Goal: Use online tool/utility: Utilize a website feature to perform a specific function

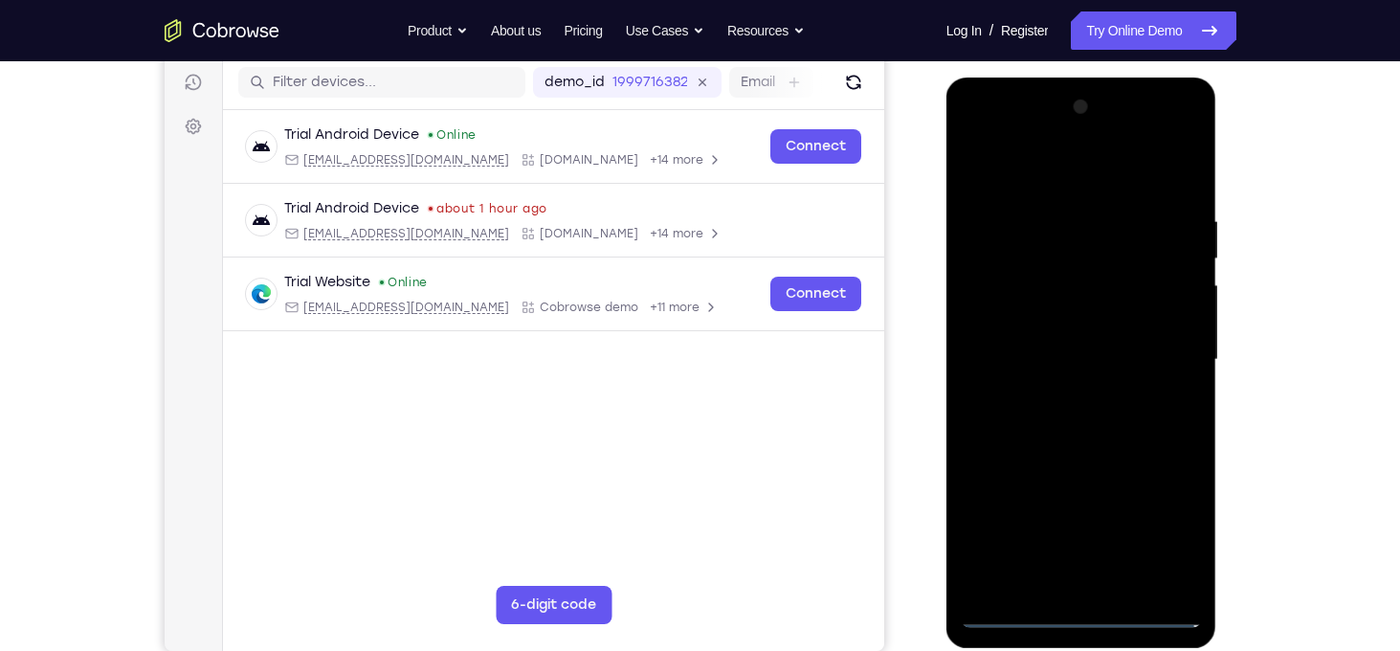
click at [1084, 617] on div at bounding box center [1081, 360] width 241 height 536
click at [1153, 528] on div at bounding box center [1081, 360] width 241 height 536
click at [1057, 173] on div at bounding box center [1081, 360] width 241 height 536
click at [1164, 365] on div at bounding box center [1081, 360] width 241 height 536
click at [1057, 399] on div at bounding box center [1081, 360] width 241 height 536
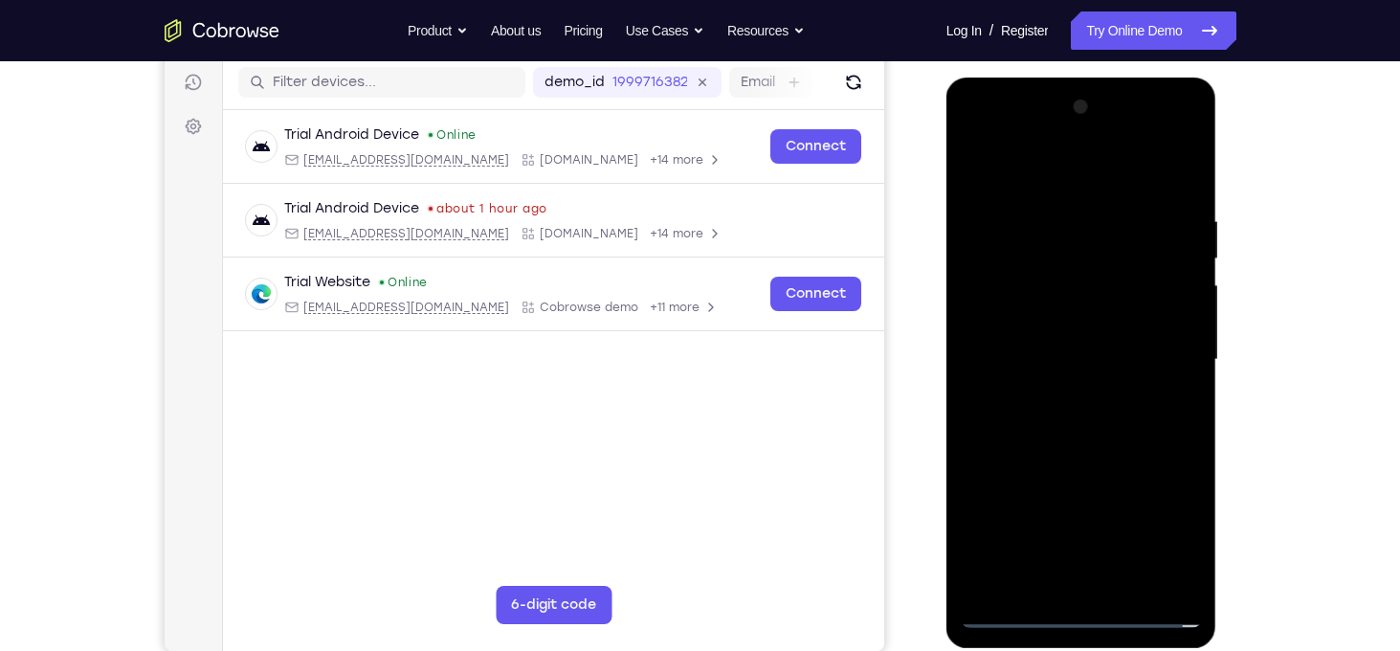
click at [1065, 323] on div at bounding box center [1081, 360] width 241 height 536
click at [1049, 342] on div at bounding box center [1081, 360] width 241 height 536
click at [995, 334] on div at bounding box center [1081, 360] width 241 height 536
click at [1087, 320] on div at bounding box center [1081, 360] width 241 height 536
drag, startPoint x: 1078, startPoint y: 389, endPoint x: 1078, endPoint y: 311, distance: 78.5
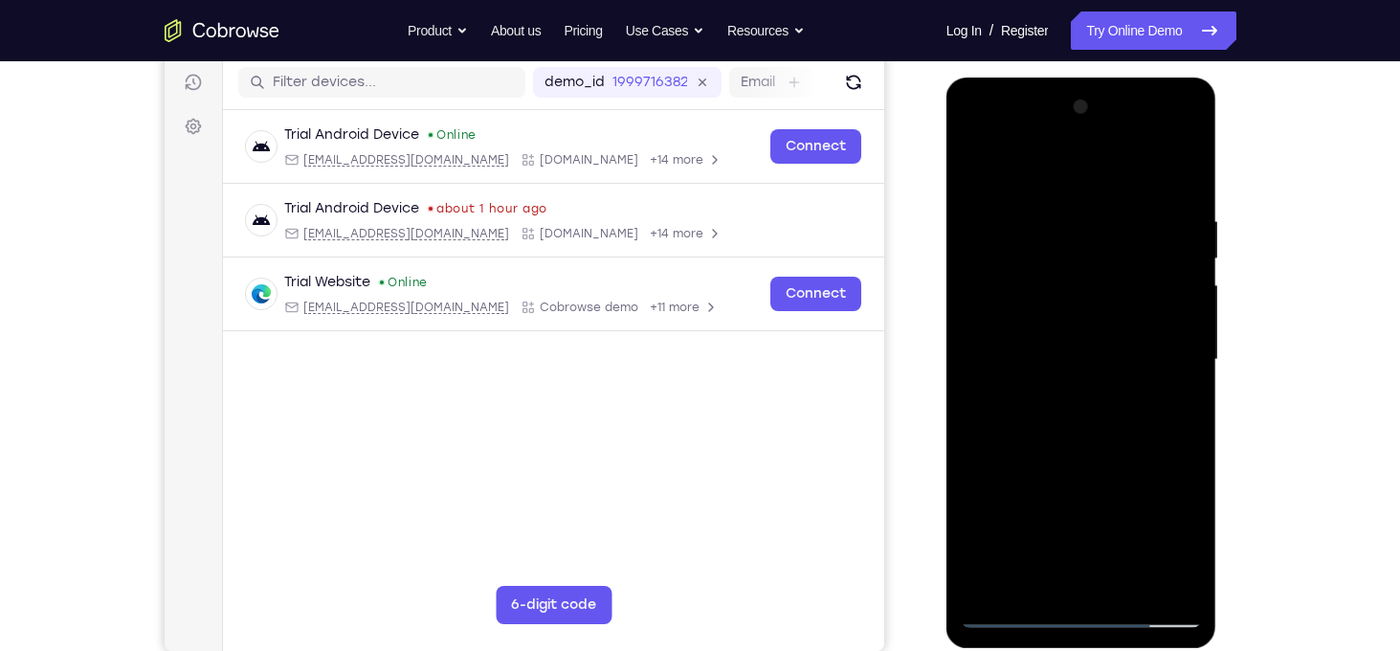
click at [1078, 311] on div at bounding box center [1081, 360] width 241 height 536
click at [1125, 578] on div at bounding box center [1081, 360] width 241 height 536
click at [1118, 460] on div at bounding box center [1081, 360] width 241 height 536
click at [1102, 432] on div at bounding box center [1081, 360] width 241 height 536
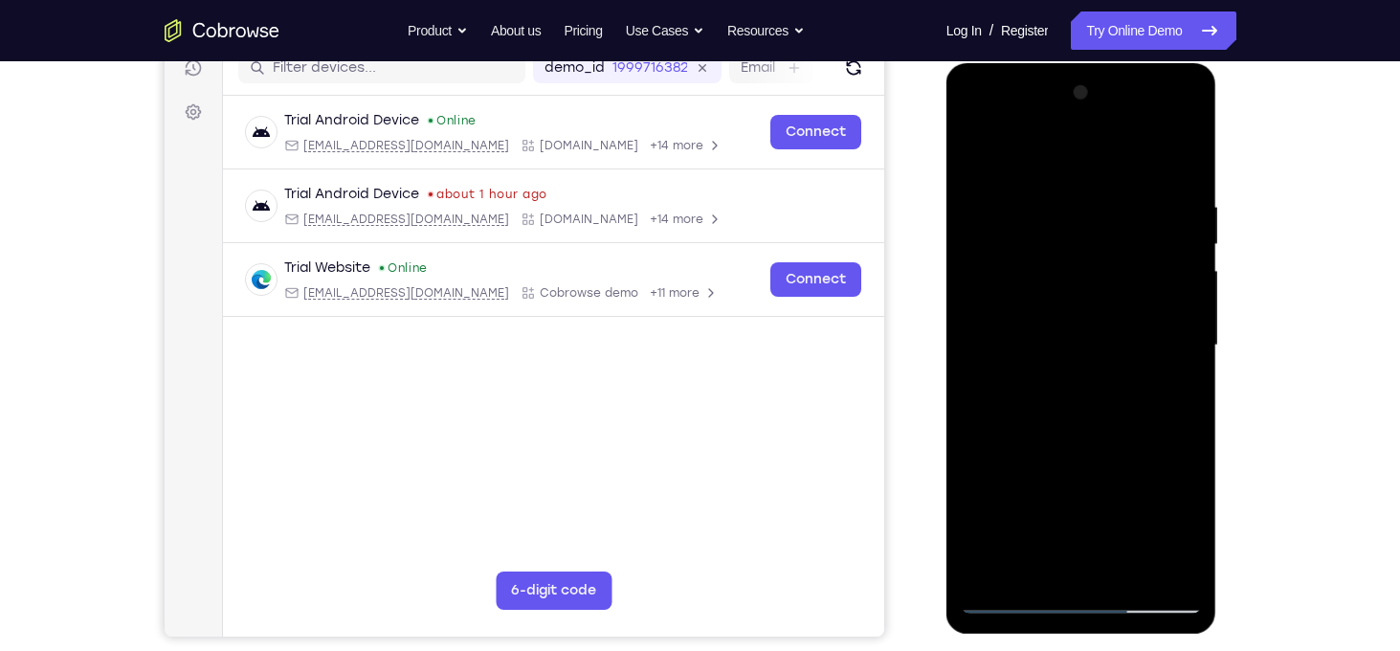
scroll to position [251, 0]
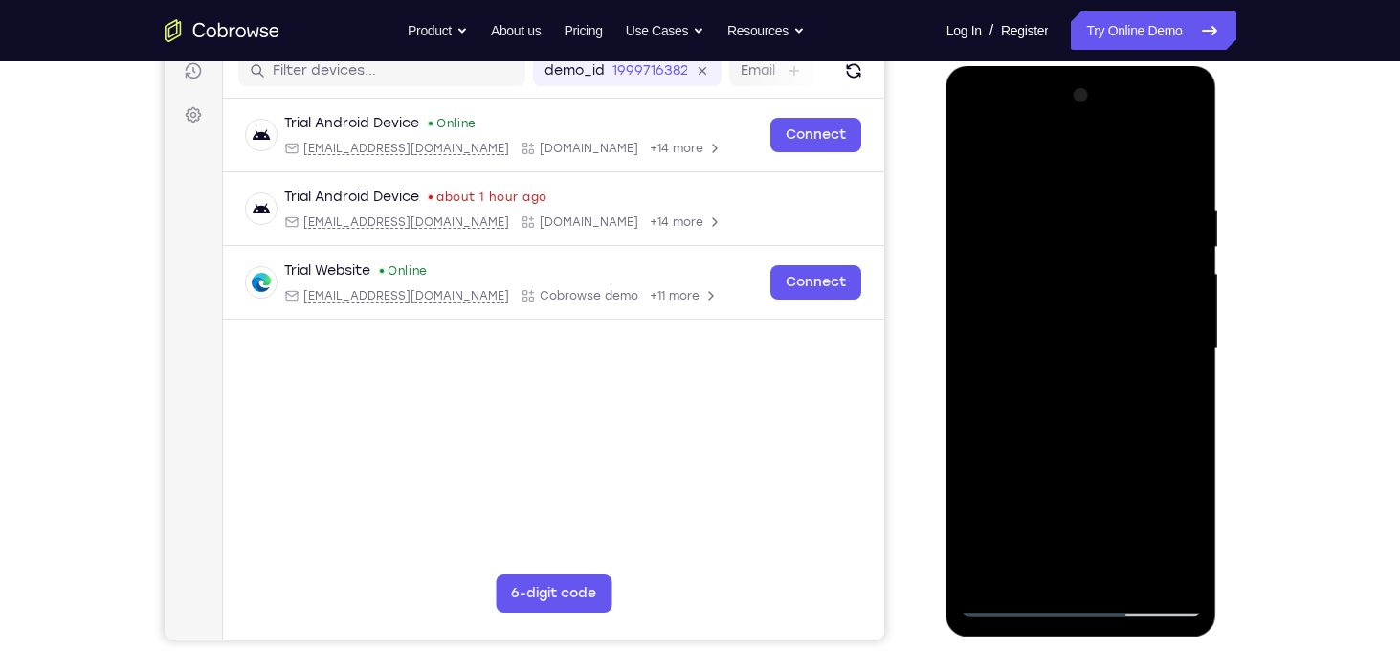
click at [985, 163] on div at bounding box center [1081, 348] width 241 height 536
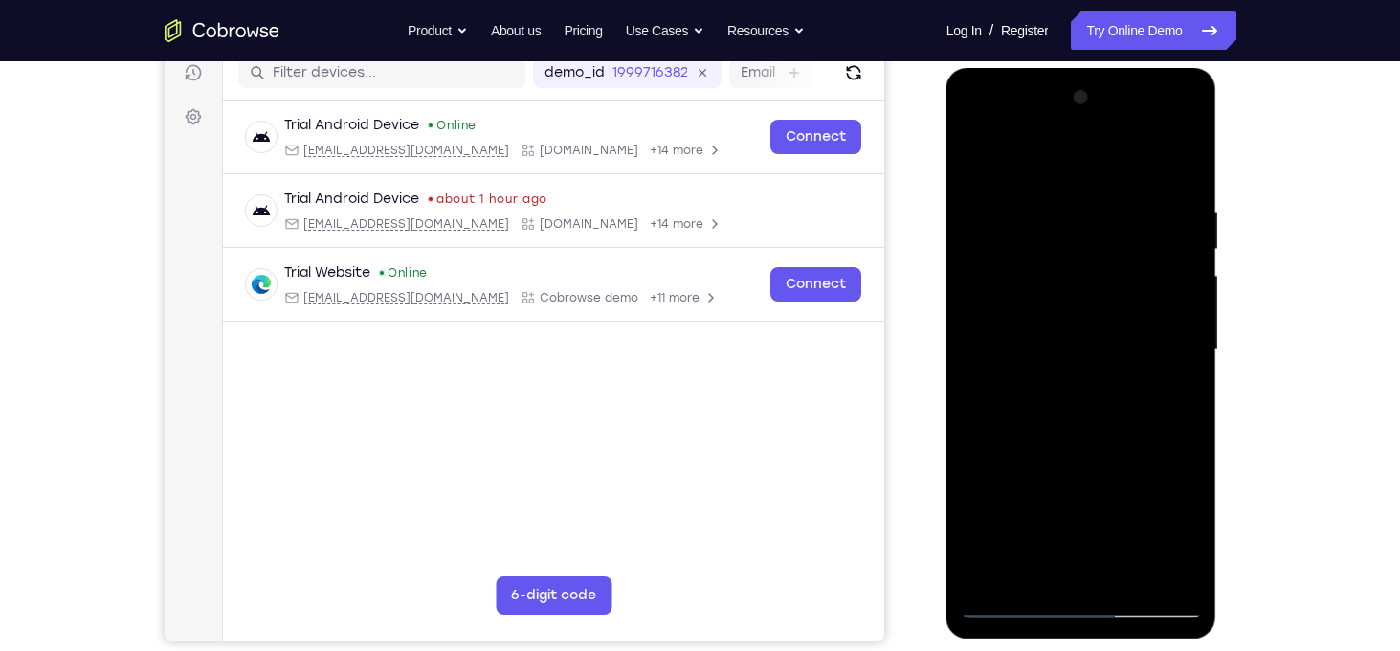
scroll to position [243, 0]
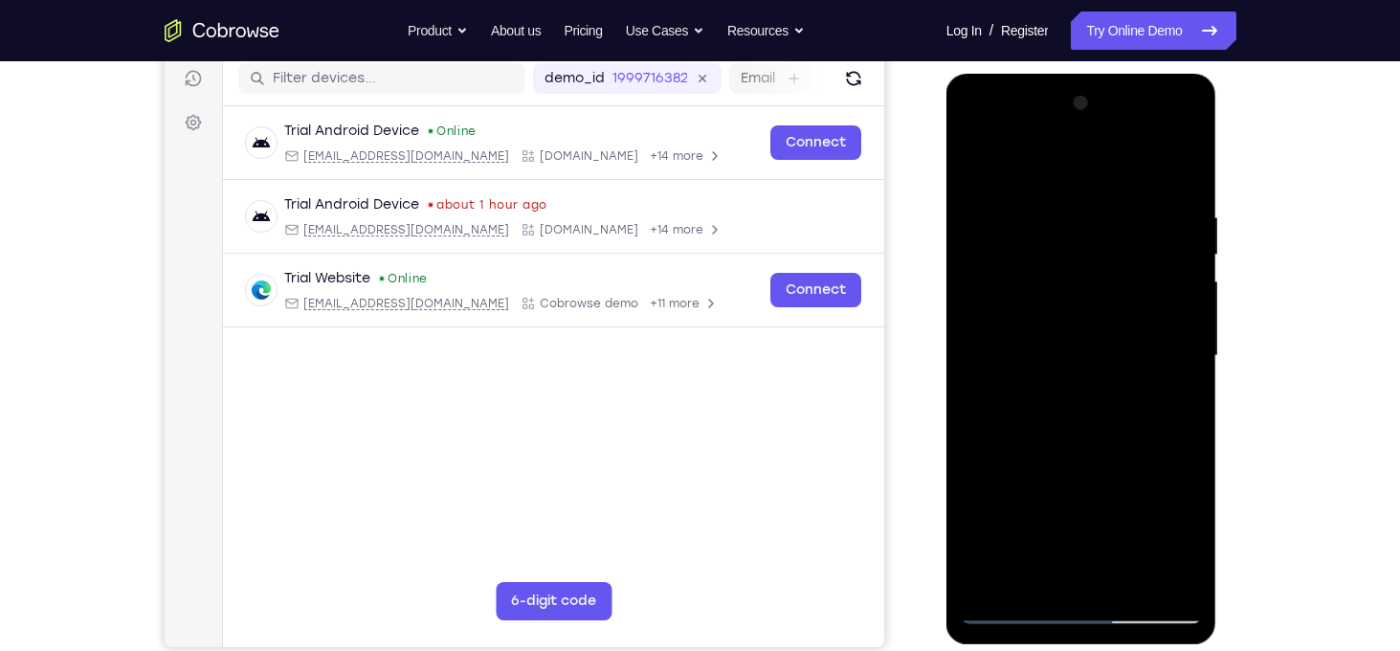
click at [1127, 236] on div at bounding box center [1081, 356] width 241 height 536
click at [1023, 275] on div at bounding box center [1081, 356] width 241 height 536
click at [1006, 606] on div at bounding box center [1081, 356] width 241 height 536
click at [978, 168] on div at bounding box center [1081, 356] width 241 height 536
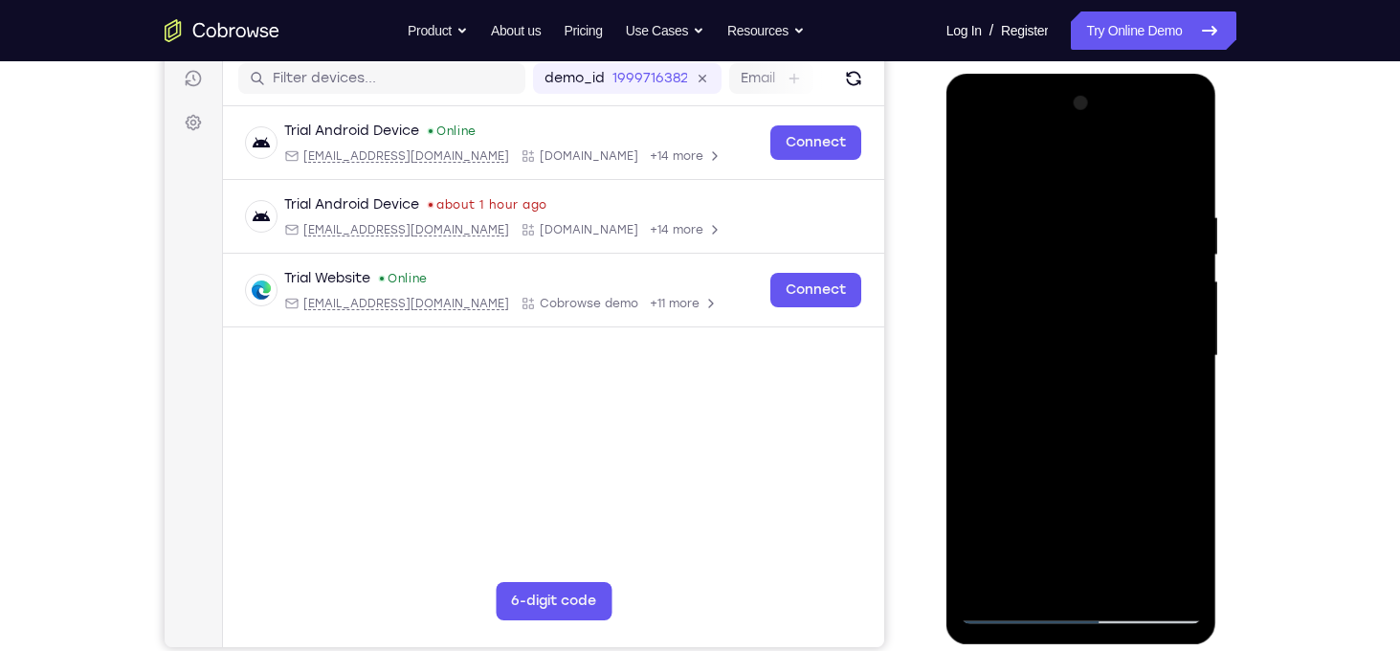
click at [980, 575] on div at bounding box center [1081, 356] width 241 height 536
click at [1065, 208] on div at bounding box center [1081, 356] width 241 height 536
click at [1163, 321] on div at bounding box center [1081, 356] width 241 height 536
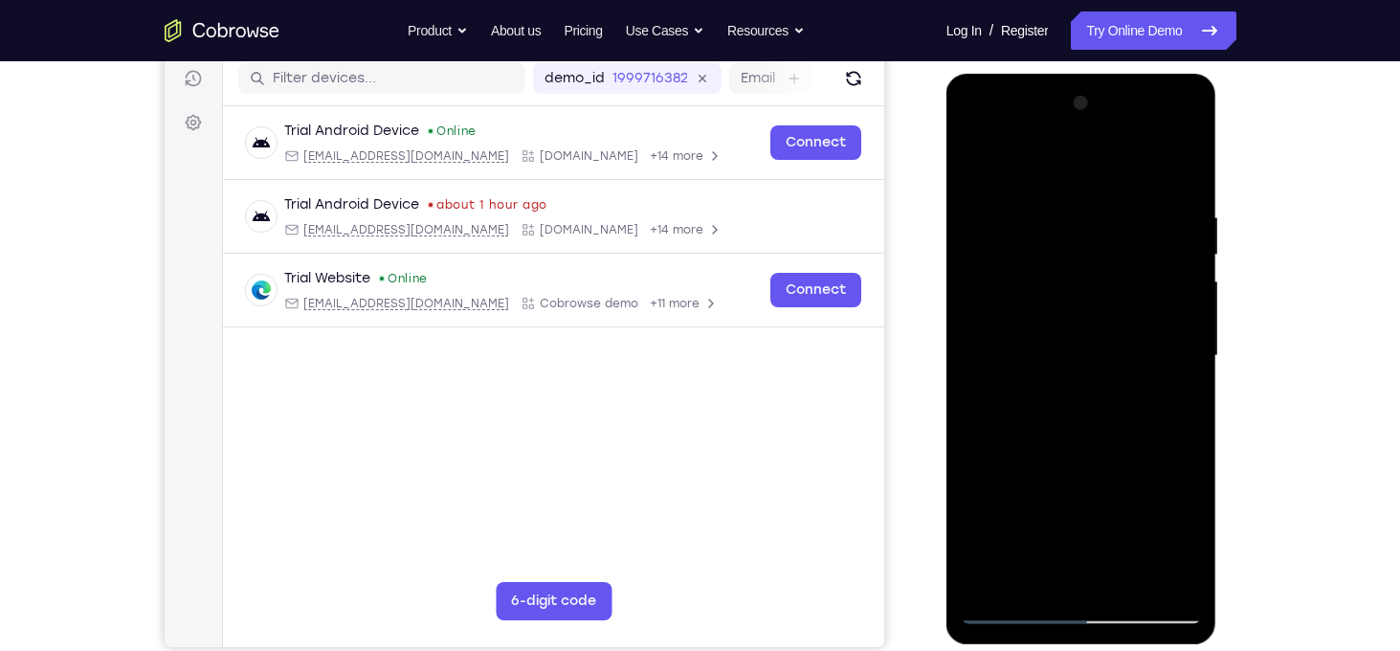
click at [1163, 321] on div at bounding box center [1081, 356] width 241 height 536
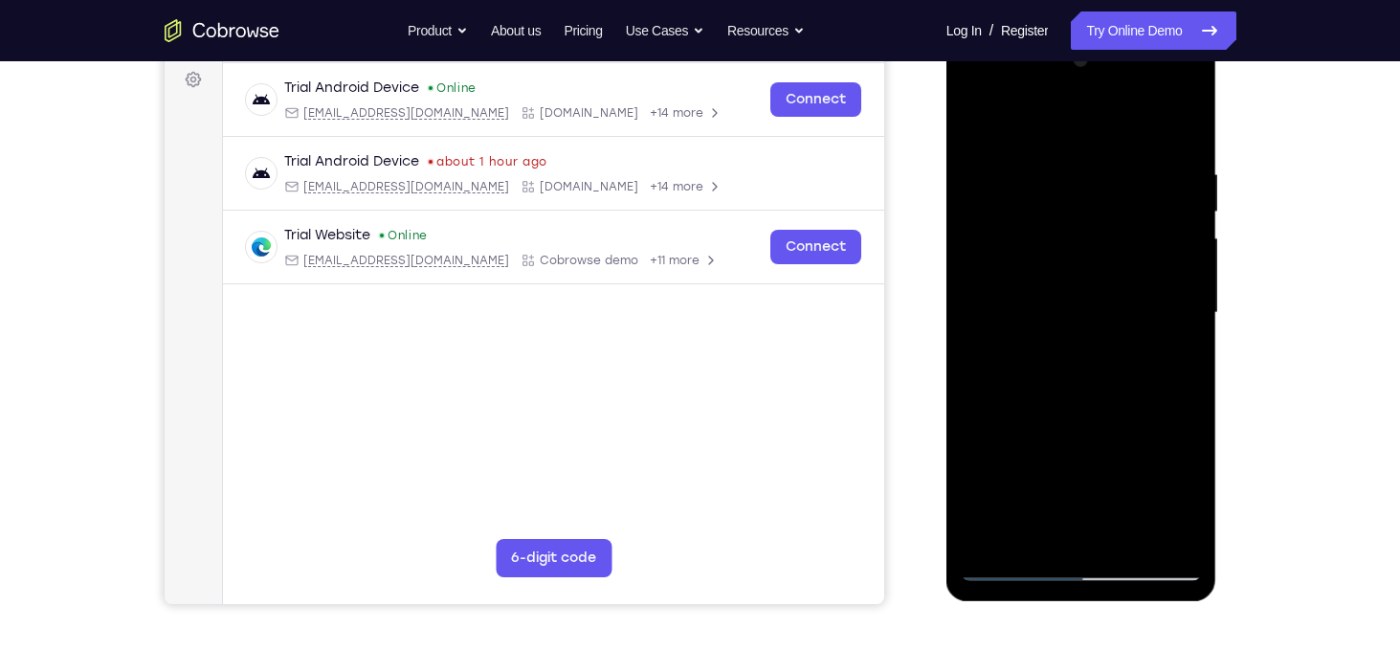
scroll to position [287, 0]
click at [1153, 535] on div at bounding box center [1081, 312] width 241 height 536
click at [1168, 346] on div at bounding box center [1081, 312] width 241 height 536
click at [1181, 125] on div at bounding box center [1081, 312] width 241 height 536
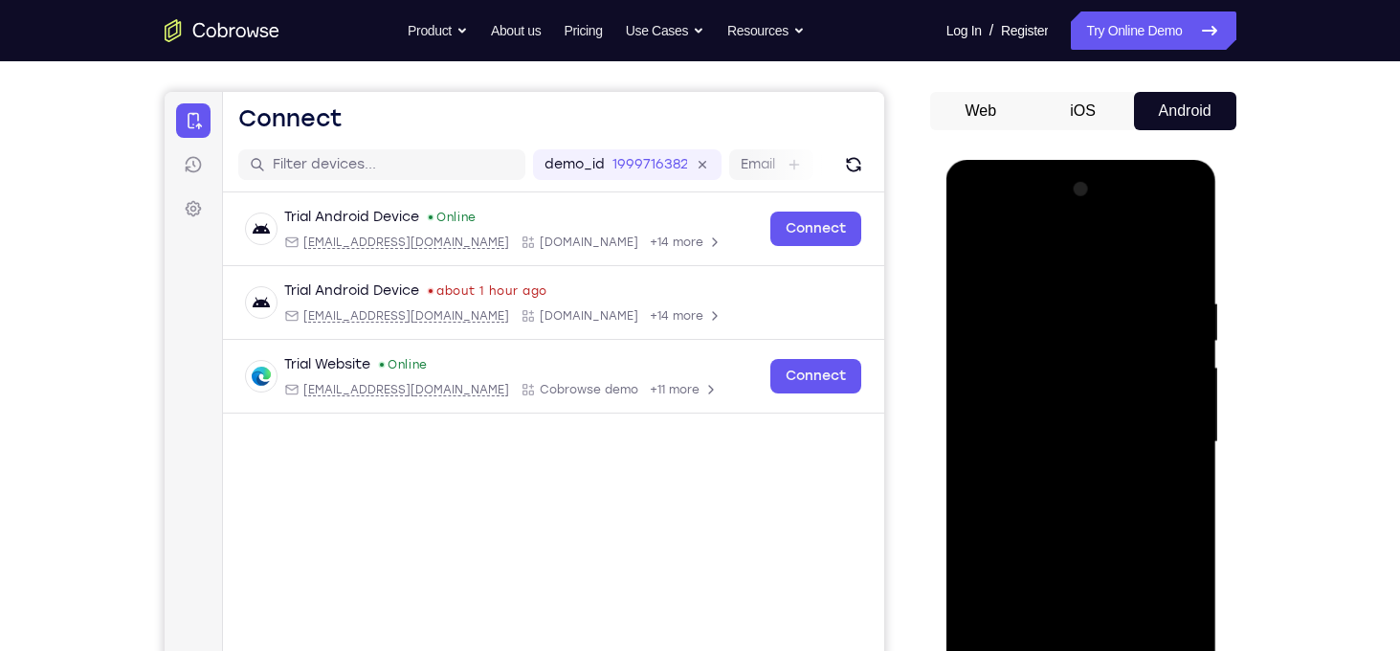
scroll to position [167, 0]
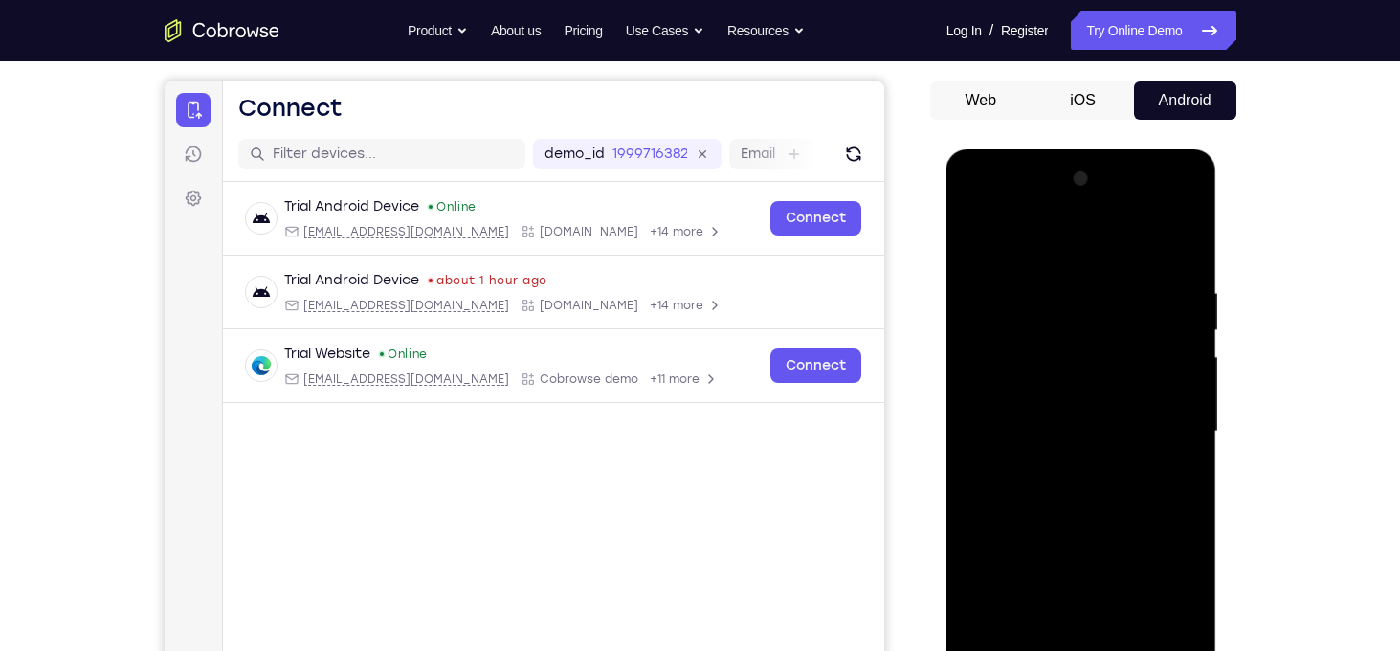
drag, startPoint x: 1088, startPoint y: 269, endPoint x: 1028, endPoint y: 481, distance: 220.8
click at [1028, 481] on div at bounding box center [1081, 432] width 241 height 536
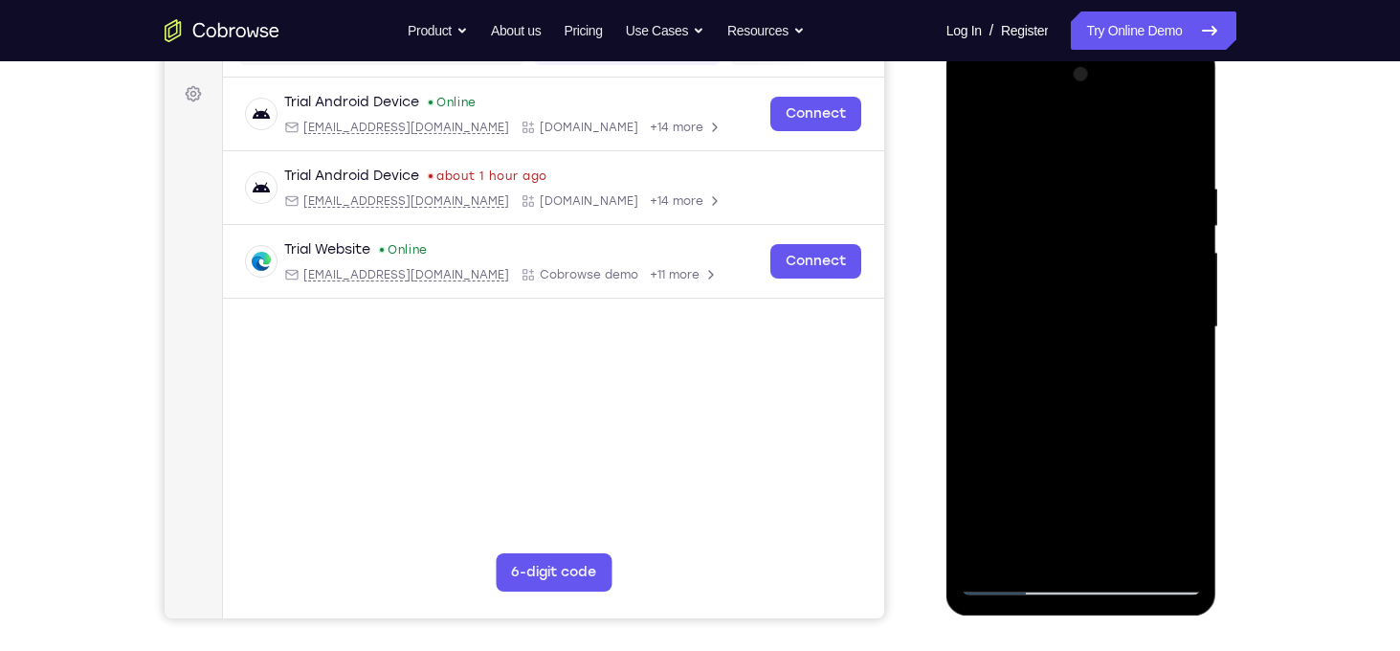
scroll to position [270, 0]
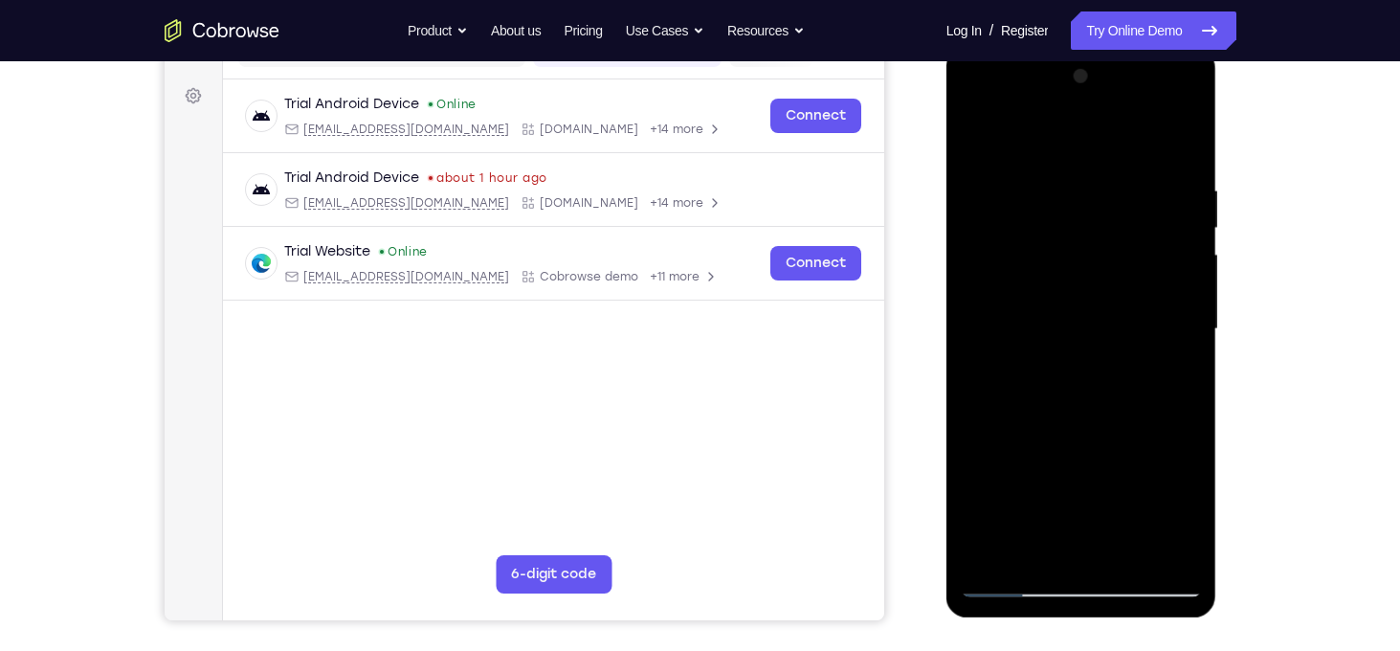
click at [1032, 181] on div at bounding box center [1081, 329] width 241 height 536
click at [1141, 237] on div at bounding box center [1081, 329] width 241 height 536
click at [1151, 253] on div at bounding box center [1081, 329] width 241 height 536
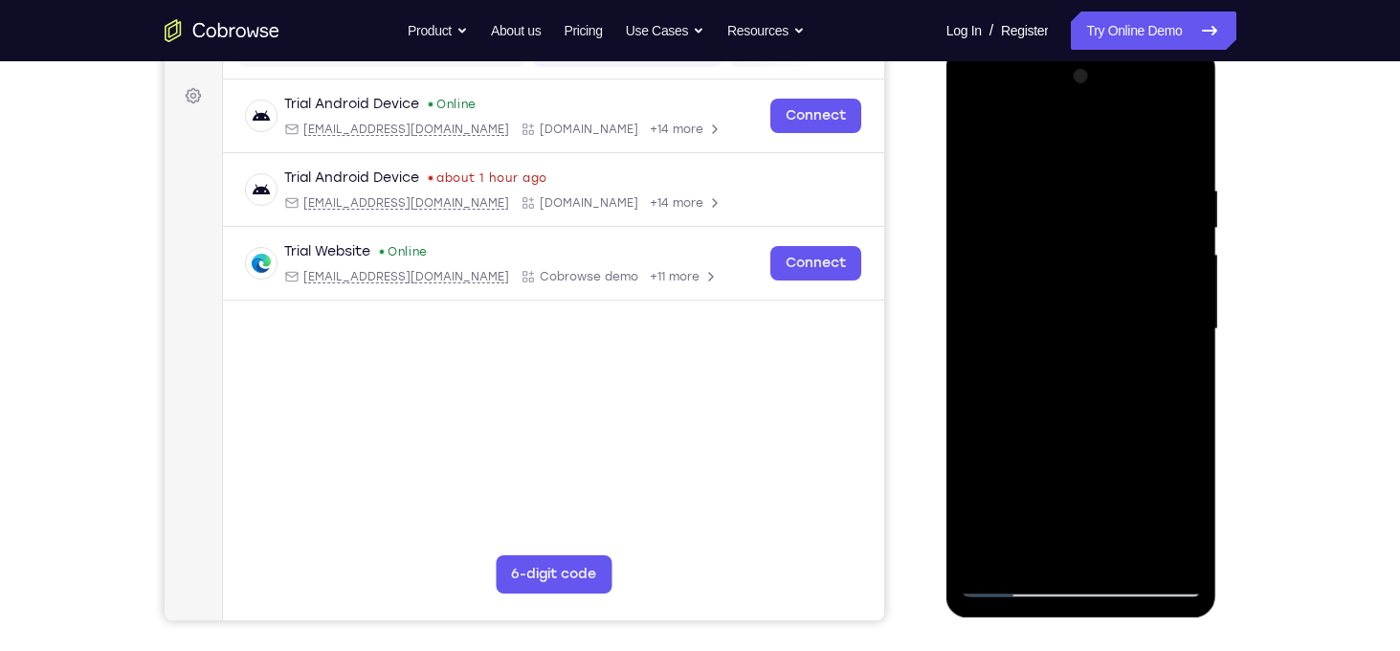
drag, startPoint x: 1151, startPoint y: 253, endPoint x: 968, endPoint y: 206, distance: 188.7
click at [968, 206] on div at bounding box center [1081, 329] width 241 height 536
click at [1183, 148] on div at bounding box center [1081, 329] width 241 height 536
click at [998, 552] on div at bounding box center [1081, 329] width 241 height 536
drag, startPoint x: 1077, startPoint y: 209, endPoint x: 1068, endPoint y: 472, distance: 263.3
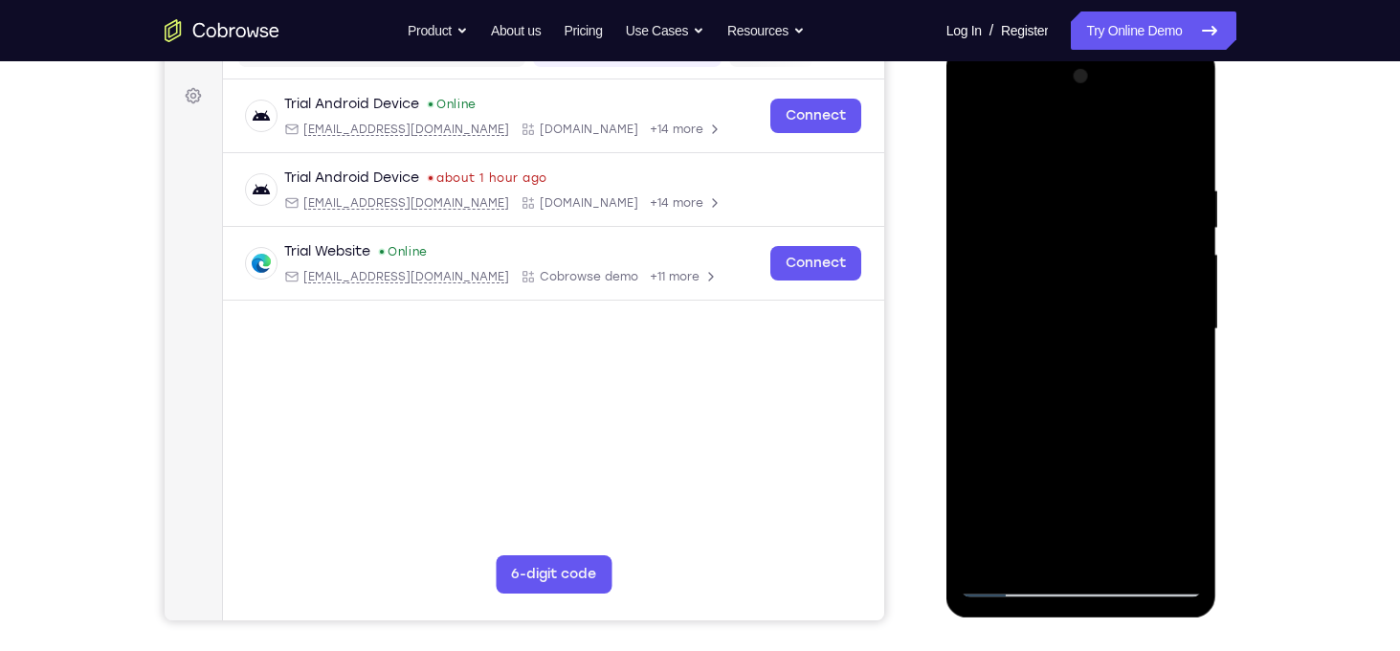
click at [1068, 472] on div at bounding box center [1081, 329] width 241 height 536
drag, startPoint x: 1122, startPoint y: 422, endPoint x: 1120, endPoint y: 188, distance: 234.4
click at [1120, 188] on div at bounding box center [1081, 329] width 241 height 536
drag, startPoint x: 1095, startPoint y: 410, endPoint x: 1107, endPoint y: 179, distance: 231.9
click at [1107, 179] on div at bounding box center [1081, 329] width 241 height 536
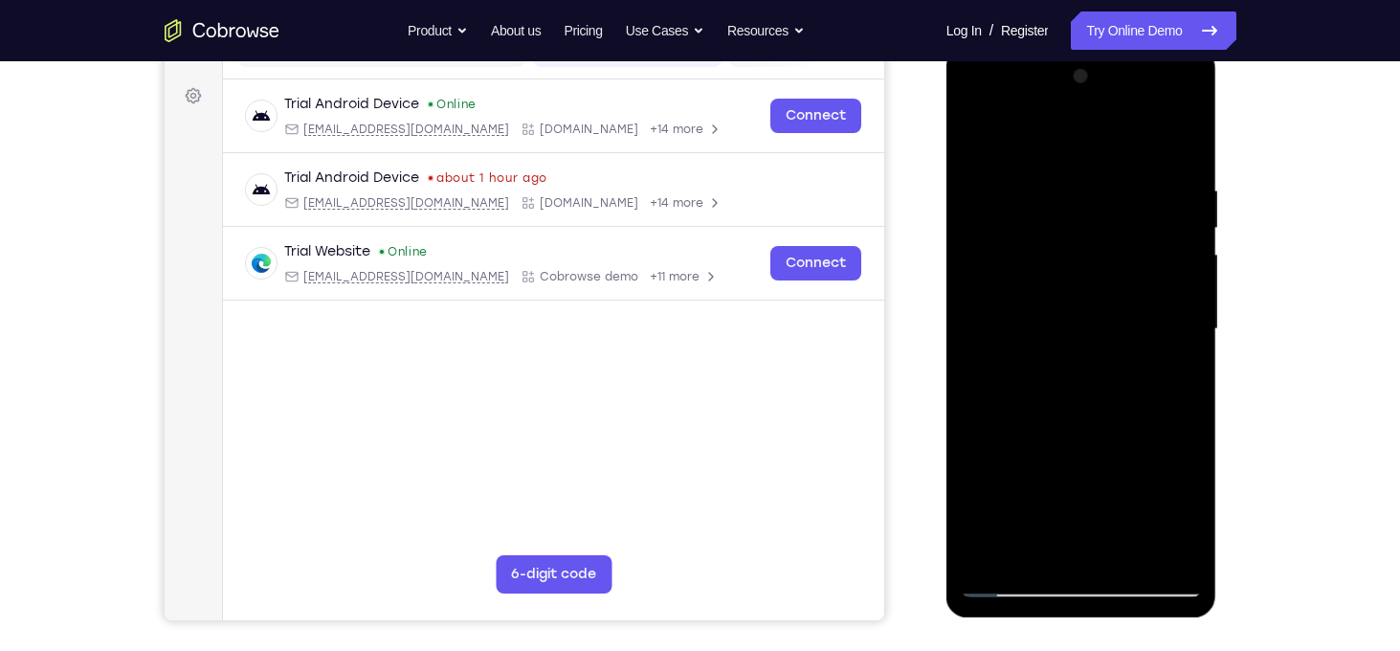
click at [1185, 286] on div at bounding box center [1081, 329] width 241 height 536
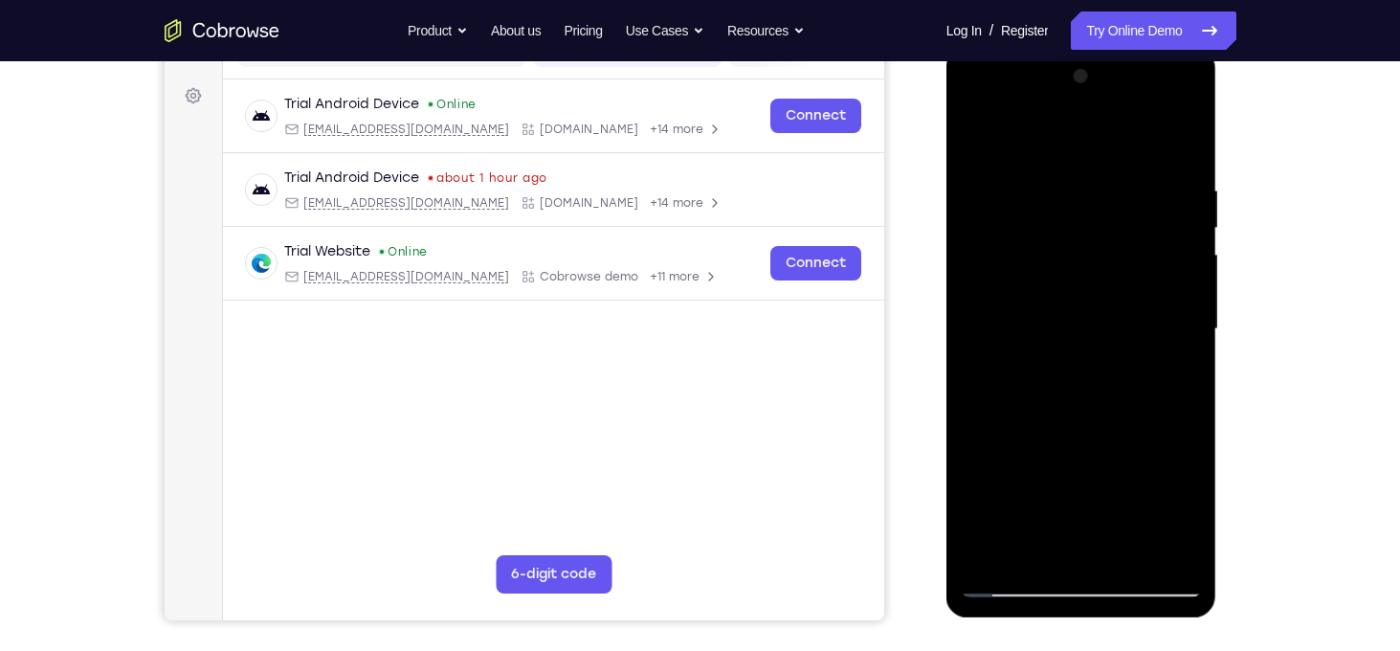
click at [1185, 286] on div at bounding box center [1081, 329] width 241 height 536
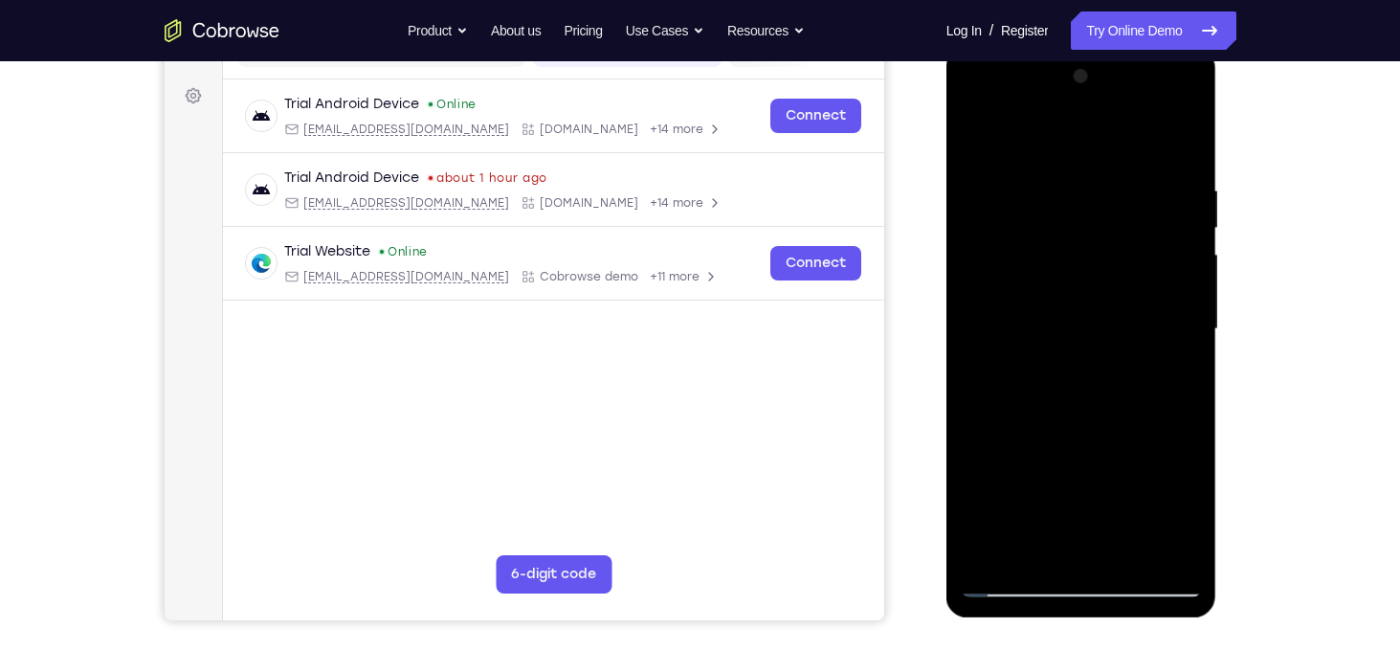
click at [1185, 286] on div at bounding box center [1081, 329] width 241 height 536
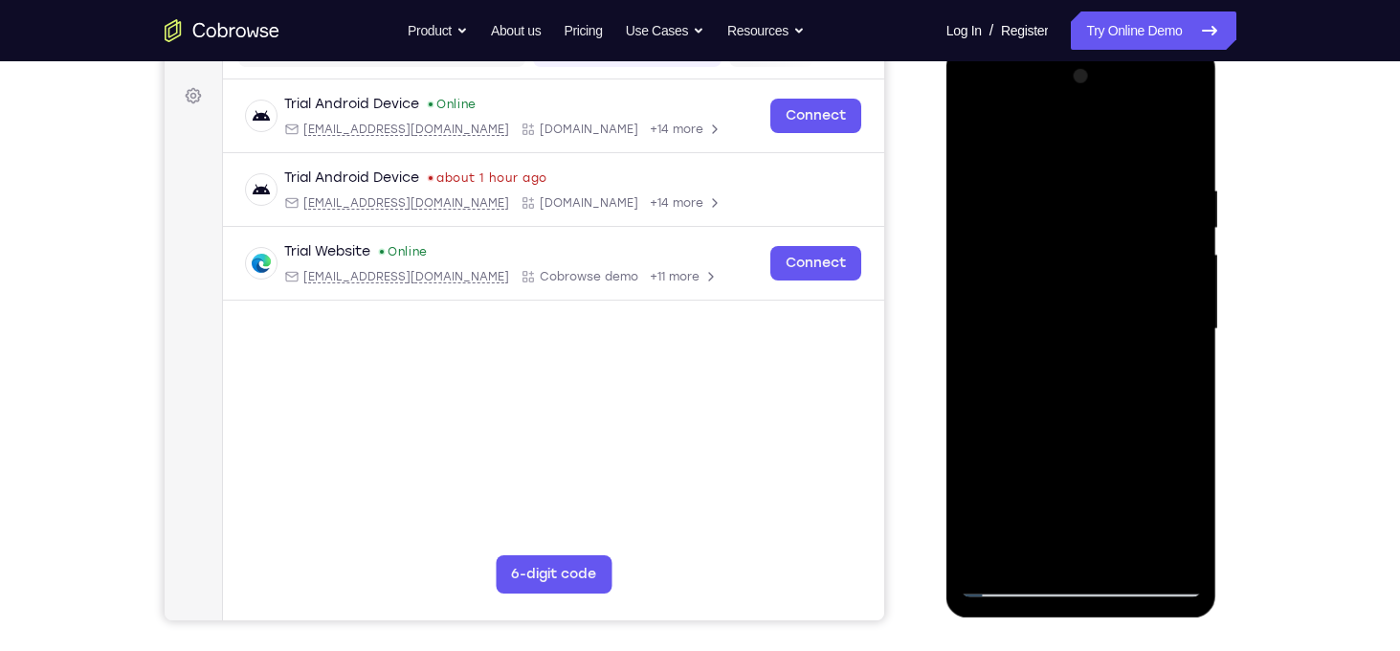
click at [1185, 286] on div at bounding box center [1081, 329] width 241 height 536
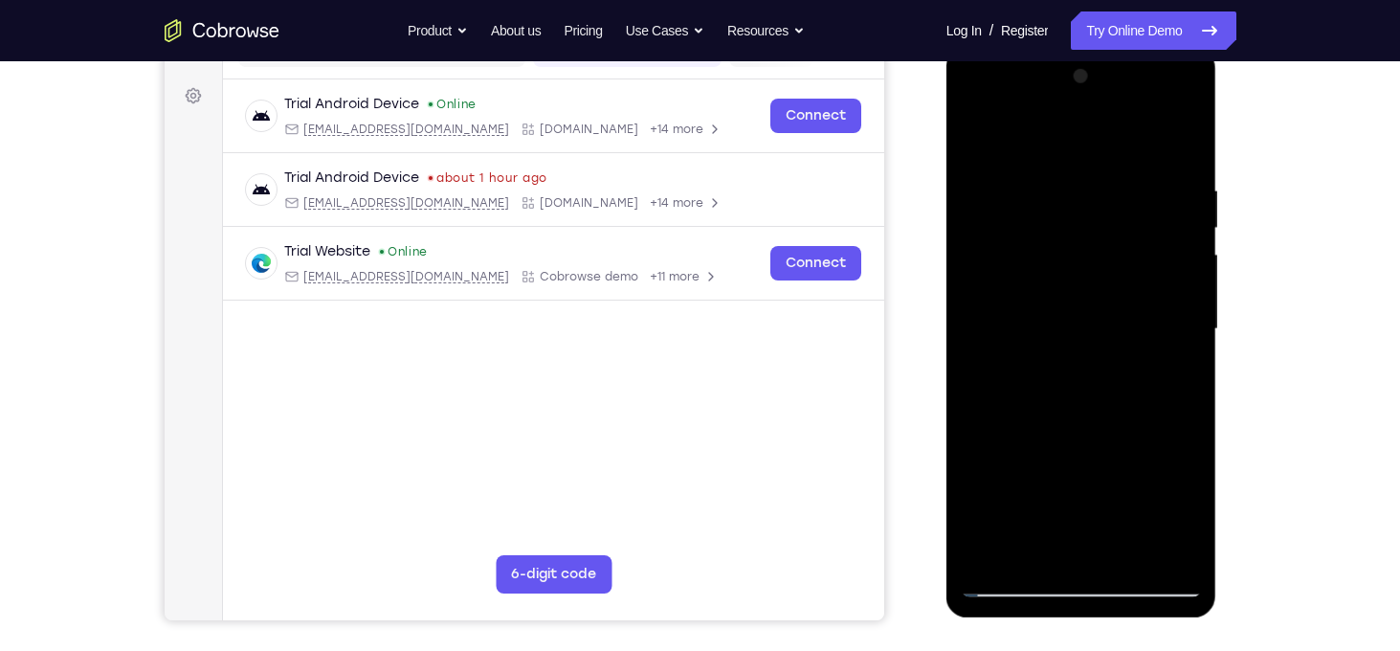
click at [1116, 292] on div at bounding box center [1081, 329] width 241 height 536
drag, startPoint x: 1033, startPoint y: 449, endPoint x: 1053, endPoint y: 181, distance: 268.7
click at [1053, 181] on div at bounding box center [1081, 329] width 241 height 536
drag, startPoint x: 1078, startPoint y: 375, endPoint x: 1075, endPoint y: 126, distance: 248.8
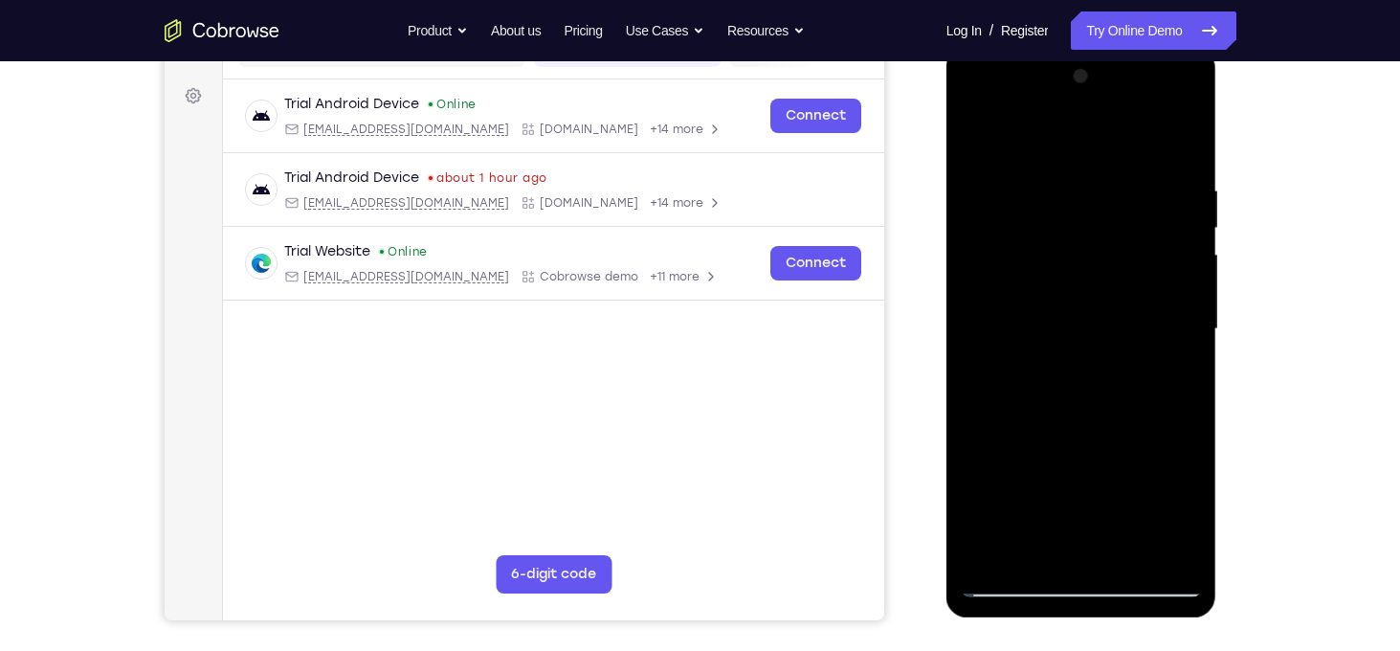
click at [1075, 126] on div at bounding box center [1081, 329] width 241 height 536
drag, startPoint x: 1077, startPoint y: 458, endPoint x: 1071, endPoint y: 178, distance: 280.4
click at [1071, 178] on div at bounding box center [1081, 329] width 241 height 536
click at [1132, 351] on div at bounding box center [1081, 329] width 241 height 536
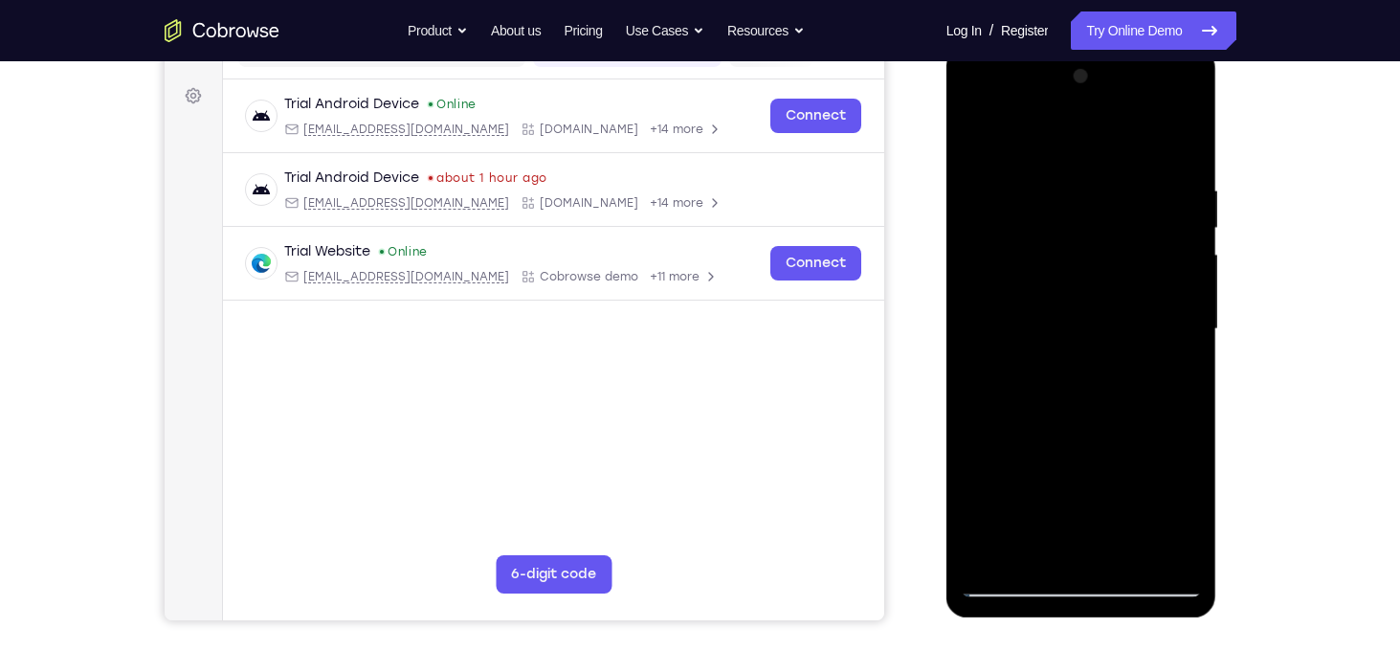
click at [1074, 156] on div at bounding box center [1081, 329] width 241 height 536
click at [1182, 338] on div at bounding box center [1081, 329] width 241 height 536
click at [1185, 337] on div at bounding box center [1081, 329] width 241 height 536
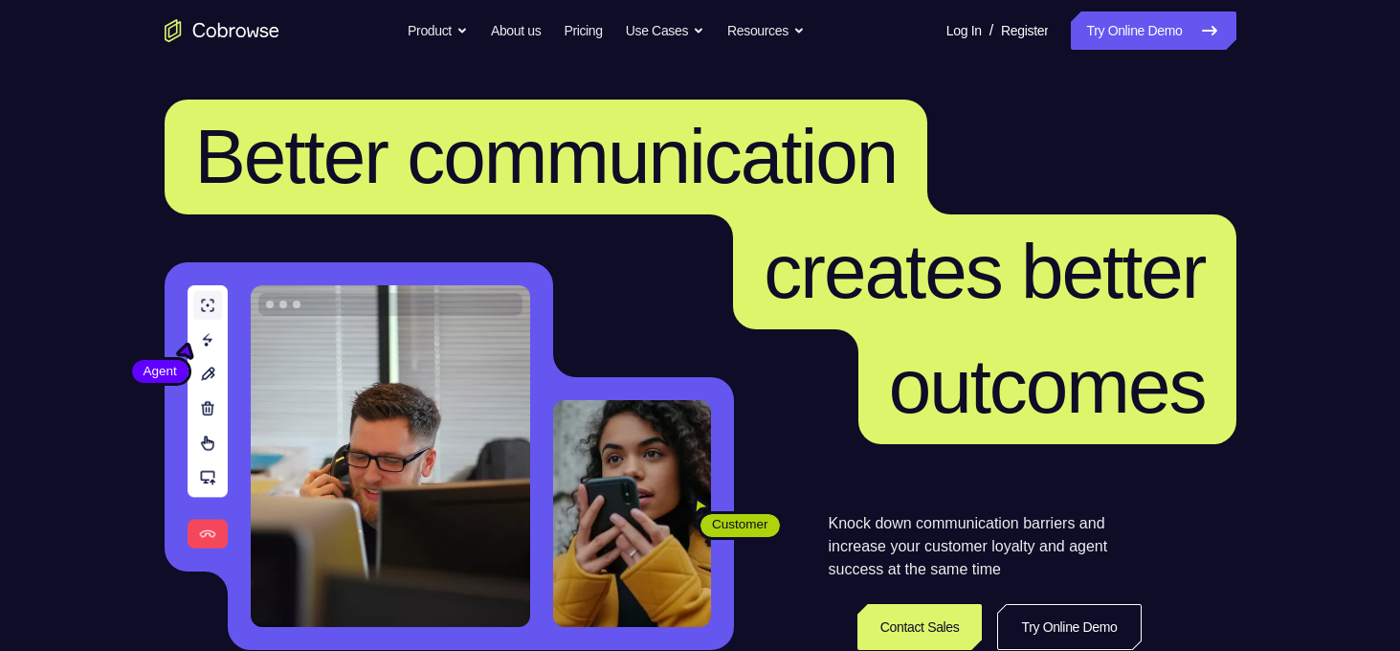
click at [1119, 23] on link "Try Online Demo" at bounding box center [1153, 30] width 165 height 38
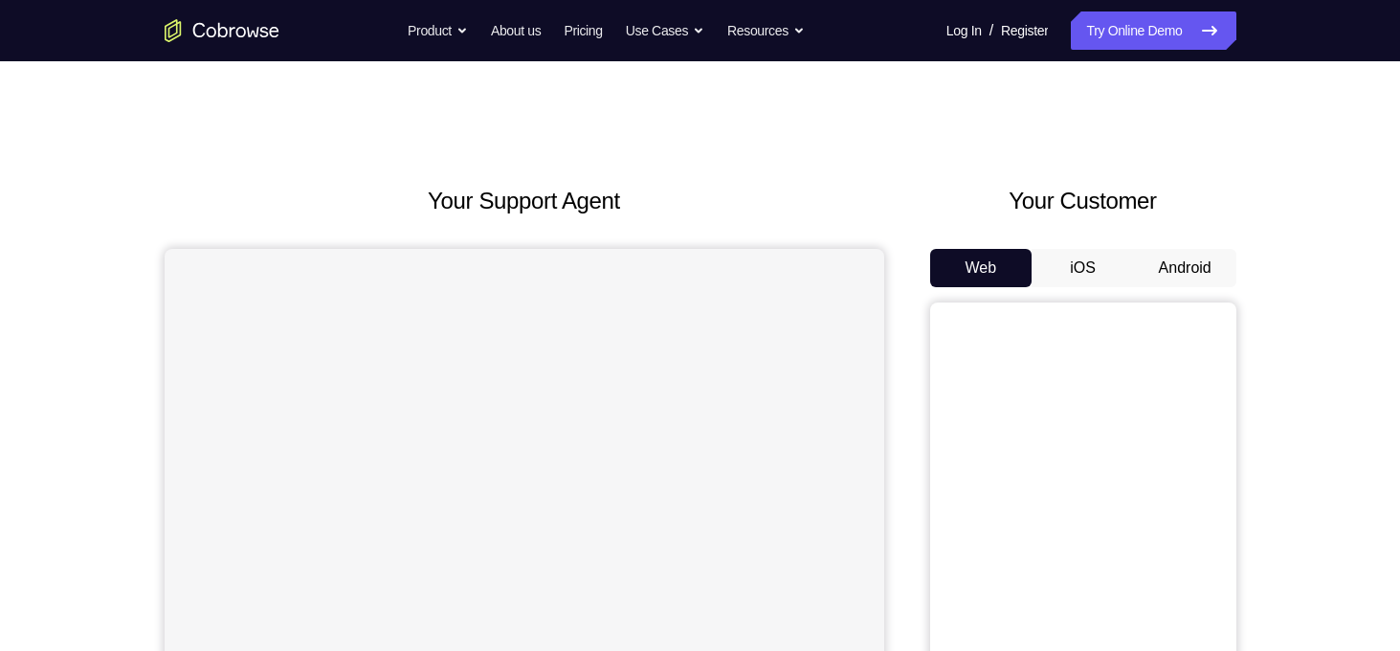
click at [1185, 256] on button "Android" at bounding box center [1185, 268] width 102 height 38
